Goal: Information Seeking & Learning: Learn about a topic

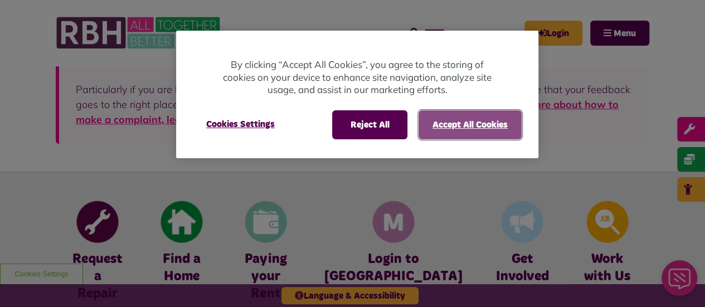
click at [454, 134] on button "Accept All Cookies" at bounding box center [469, 124] width 103 height 29
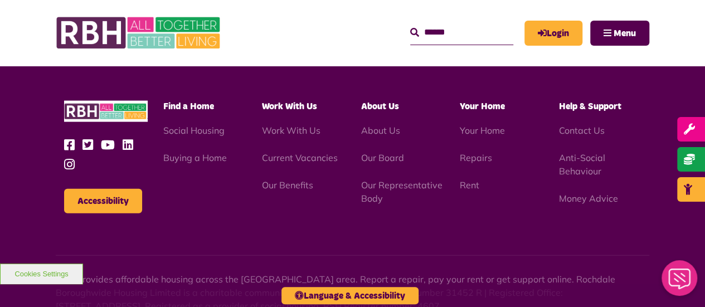
scroll to position [1156, 0]
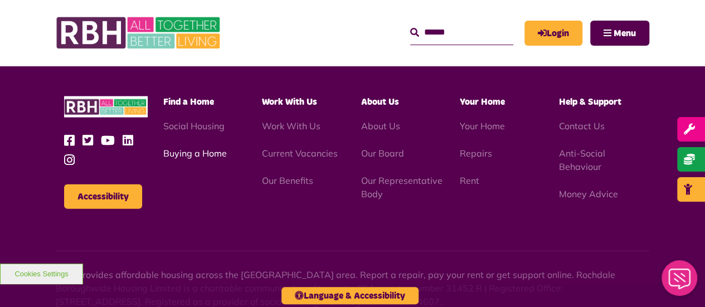
click at [199, 148] on link "Buying a Home" at bounding box center [195, 153] width 64 height 11
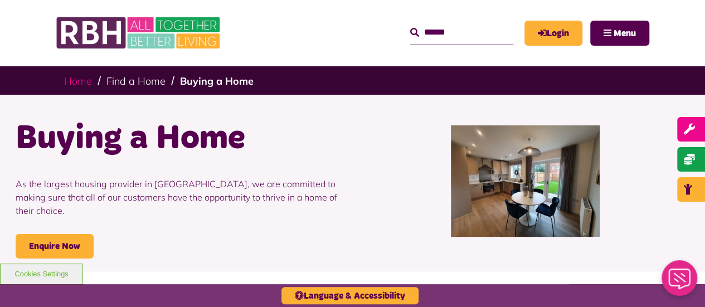
click at [82, 81] on link "Home" at bounding box center [78, 81] width 28 height 13
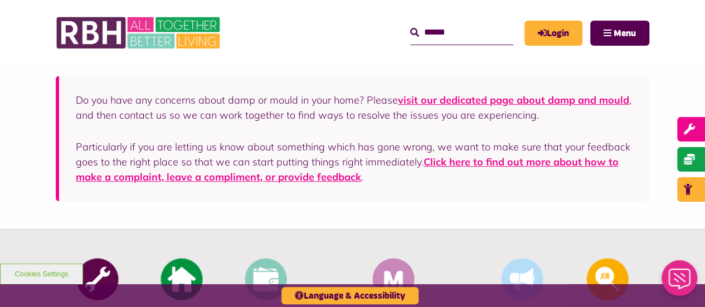
scroll to position [277, 0]
